Goal: Transaction & Acquisition: Purchase product/service

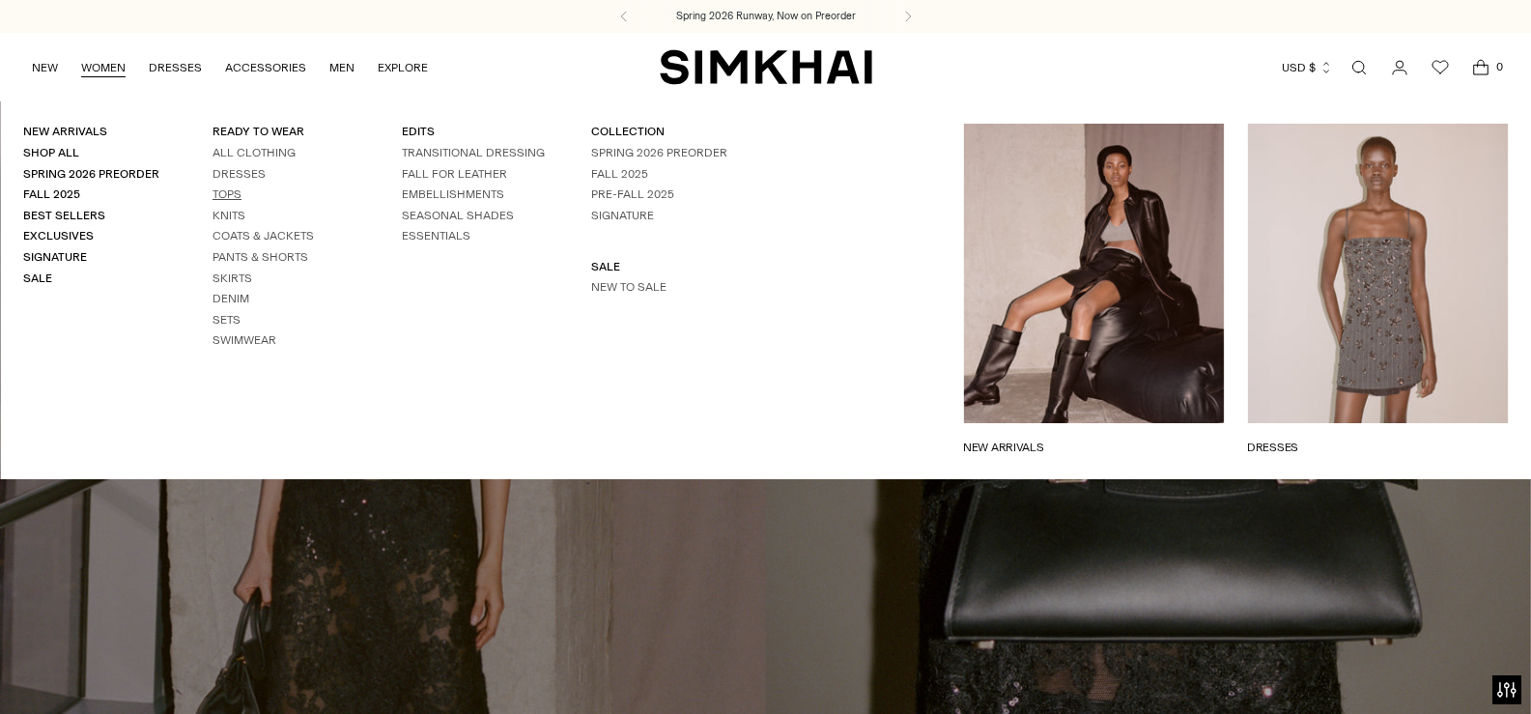
click at [213, 191] on link "Tops" at bounding box center [227, 194] width 29 height 14
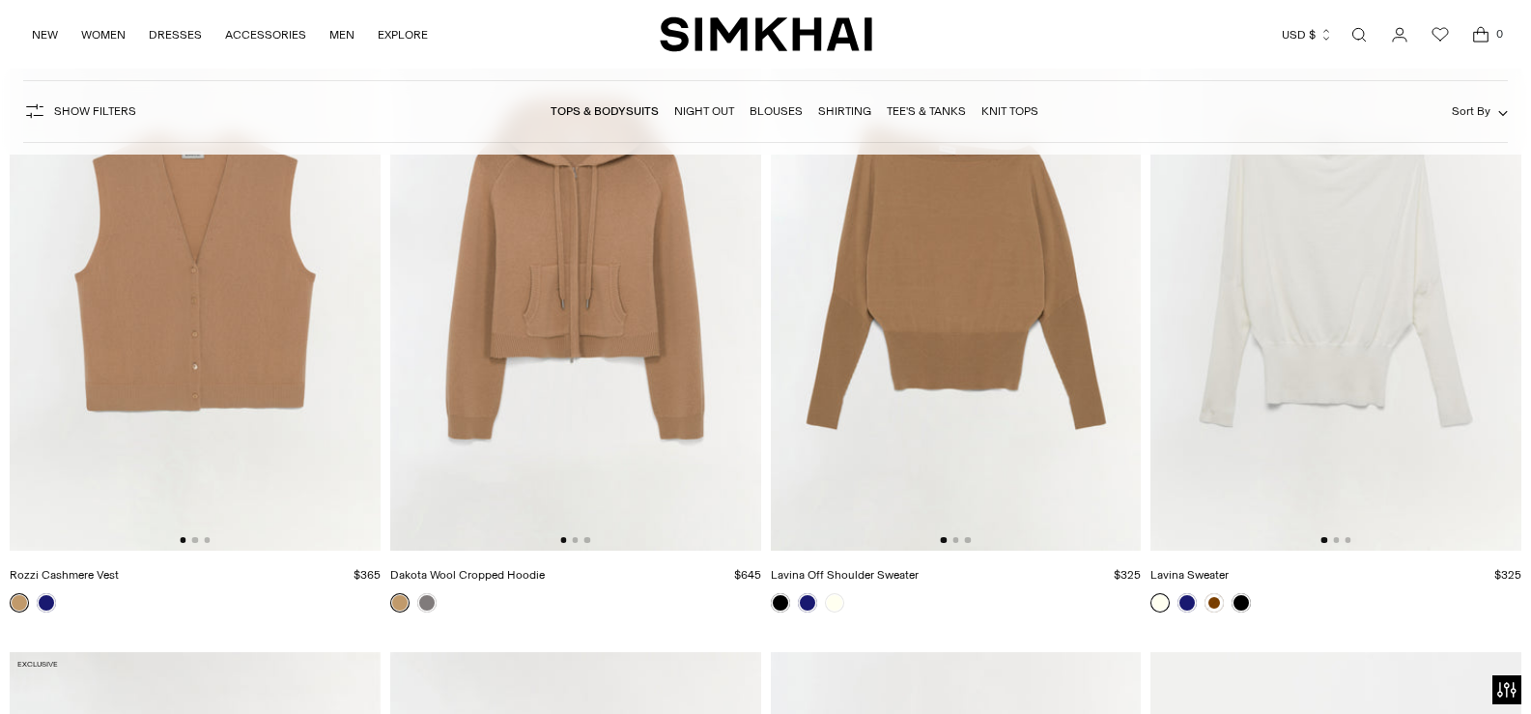
scroll to position [6106, 0]
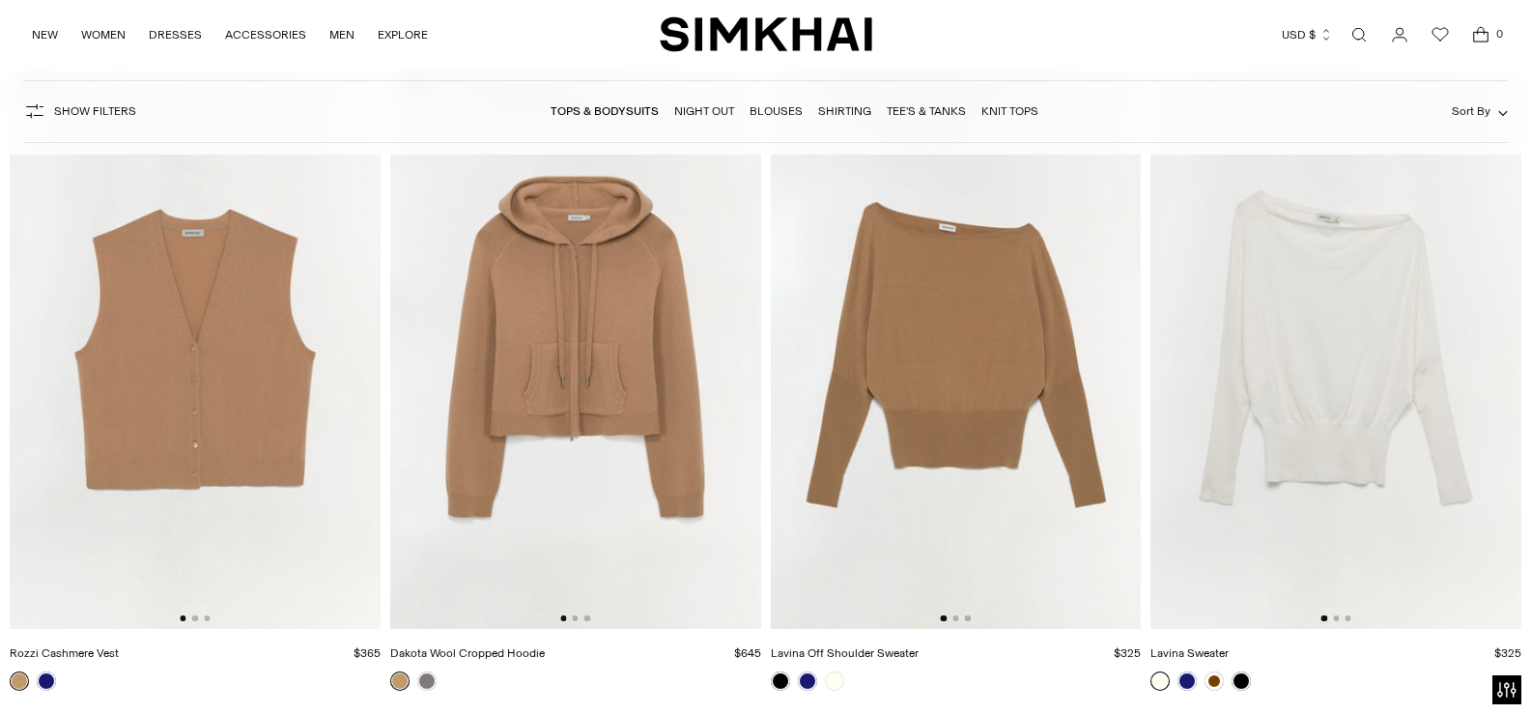
click at [1360, 39] on link "Open search modal" at bounding box center [1359, 34] width 39 height 39
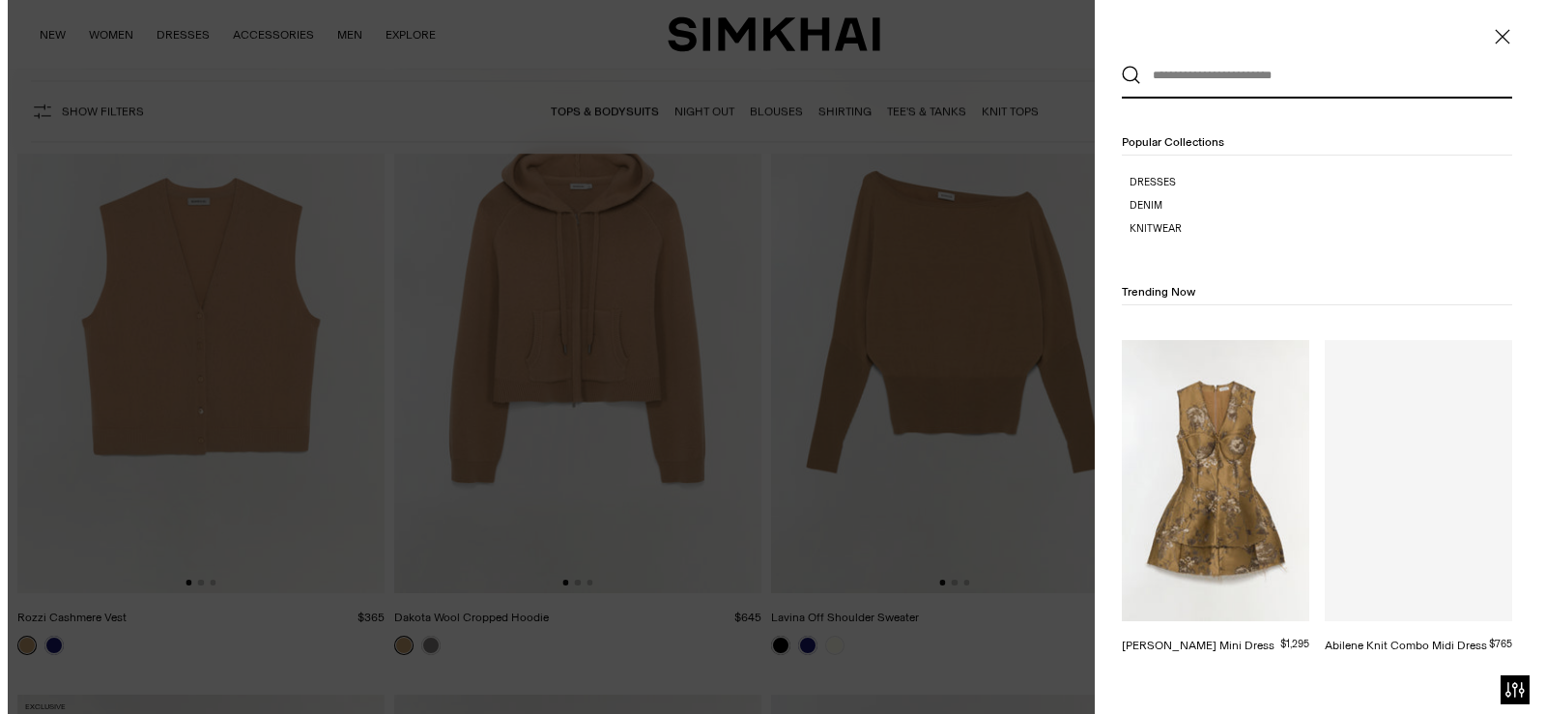
scroll to position [0, 0]
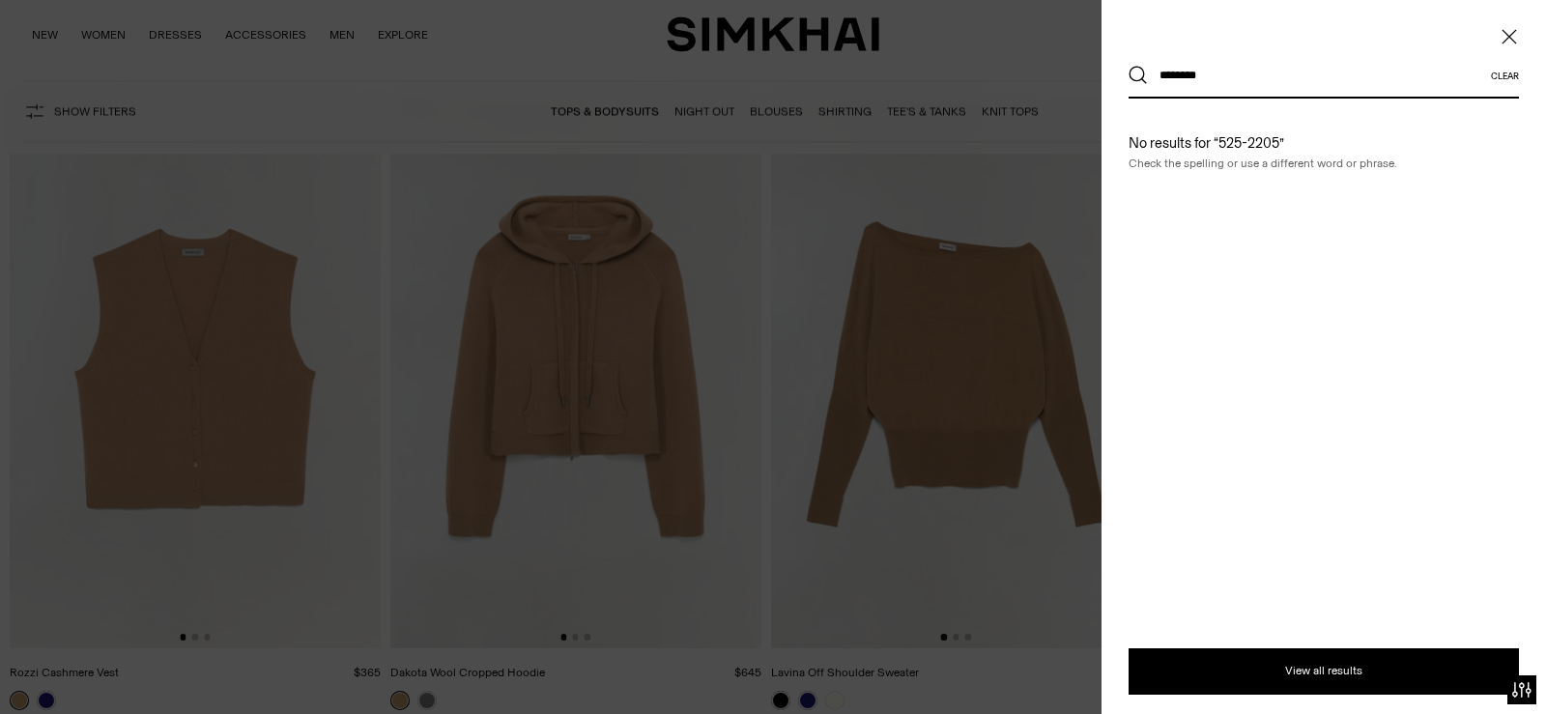
type input "********"
click at [1129, 66] on button "Search" at bounding box center [1138, 75] width 19 height 19
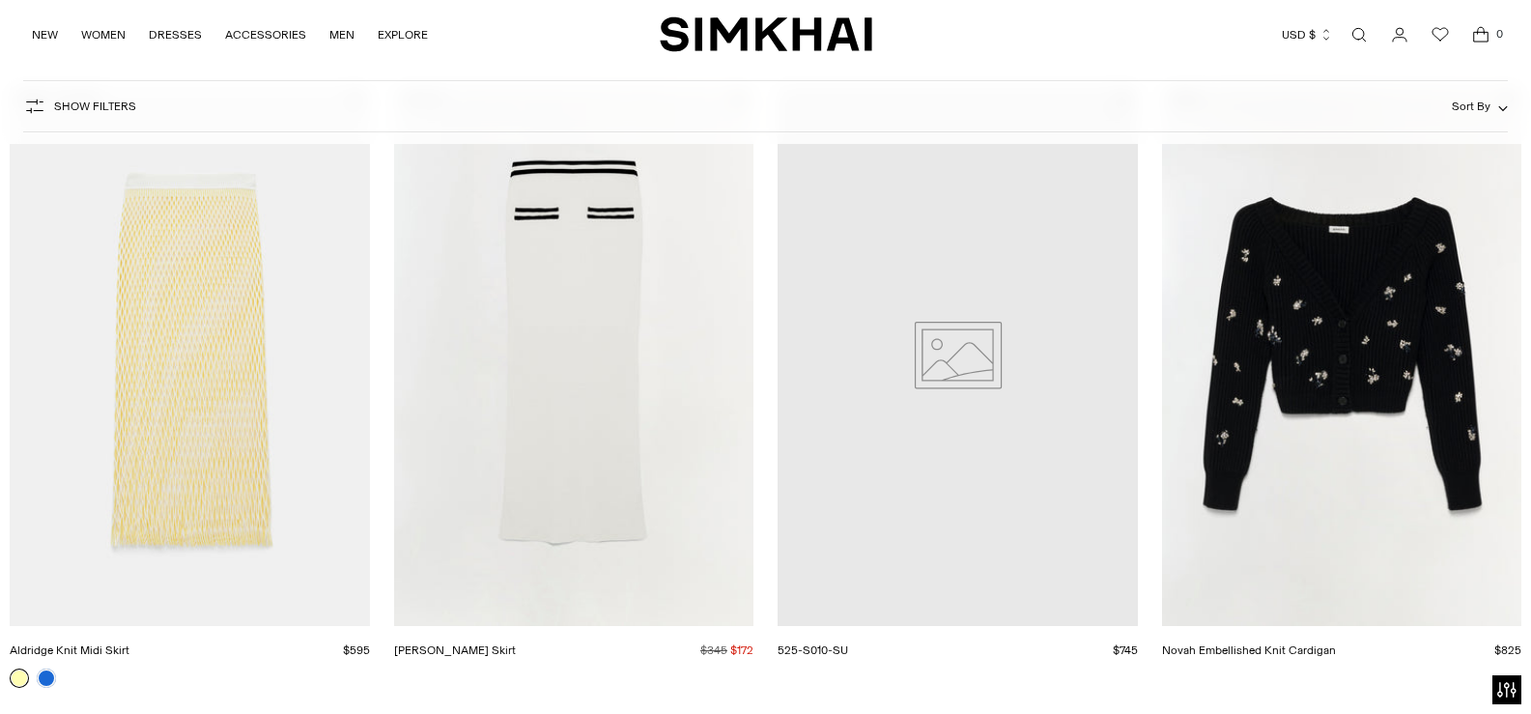
scroll to position [483, 0]
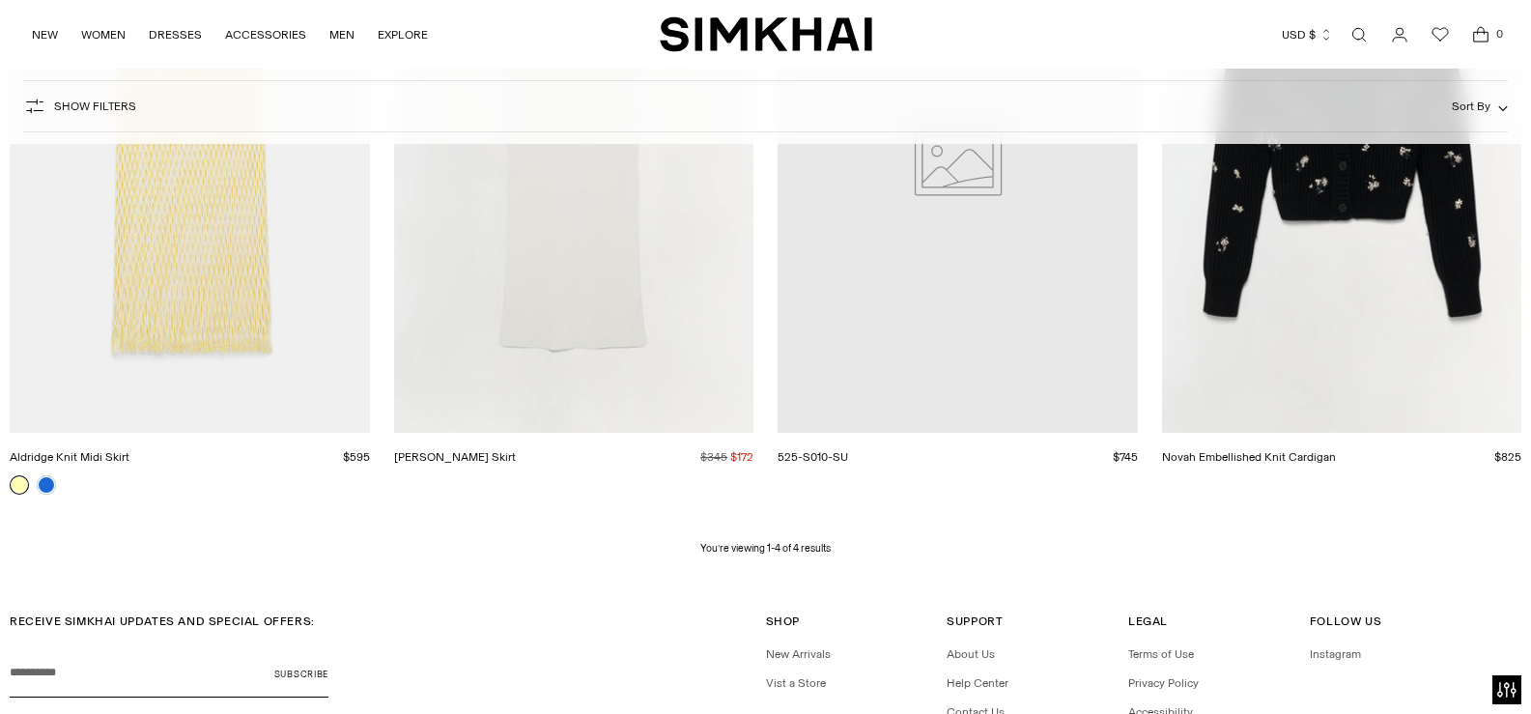
click at [1333, 450] on link "Novah Embellished Knit Cardigan" at bounding box center [1249, 457] width 174 height 14
